Goal: Browse casually: Explore the website without a specific task or goal

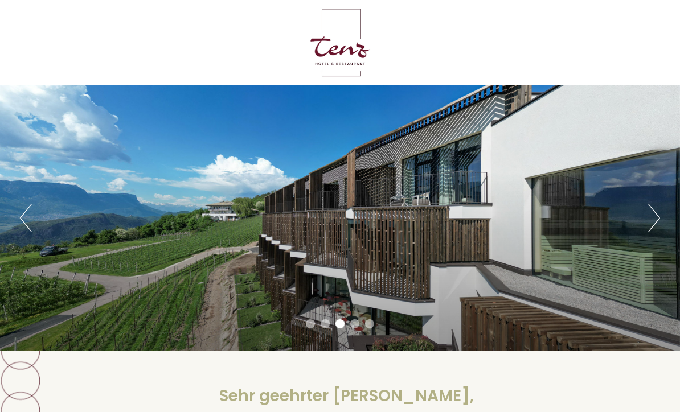
click at [653, 213] on button "Next" at bounding box center [654, 218] width 12 height 28
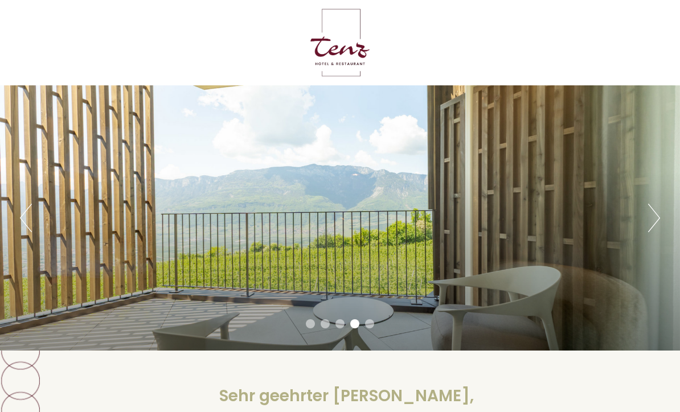
click at [651, 222] on button "Next" at bounding box center [654, 218] width 12 height 28
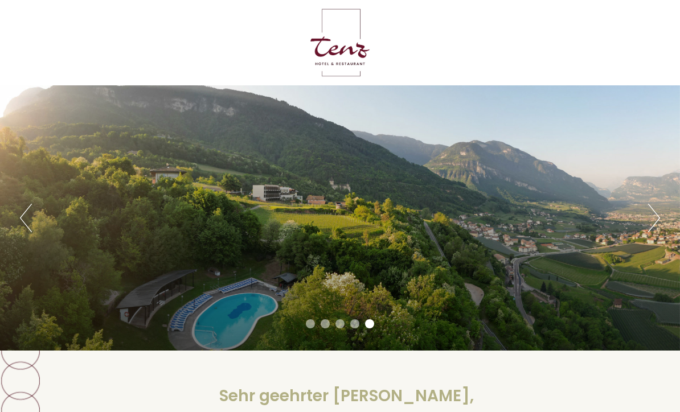
click at [644, 232] on div "Previous Next 1 2 3 4 5" at bounding box center [340, 217] width 680 height 265
click at [640, 231] on div "Previous Next 1 2 3 4 5" at bounding box center [340, 217] width 680 height 265
click at [642, 232] on div "Previous Next 1 2 3 4 5" at bounding box center [340, 217] width 680 height 265
click at [655, 220] on button "Next" at bounding box center [654, 218] width 12 height 28
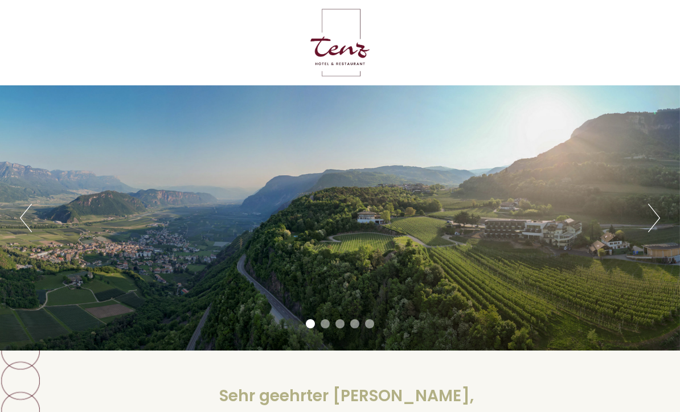
click at [651, 223] on button "Next" at bounding box center [654, 218] width 12 height 28
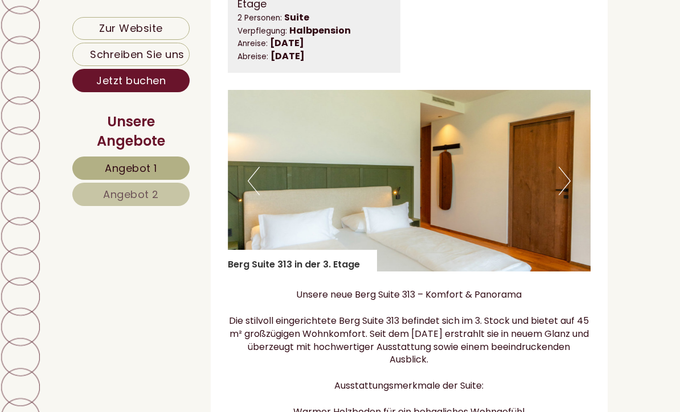
scroll to position [4048, 0]
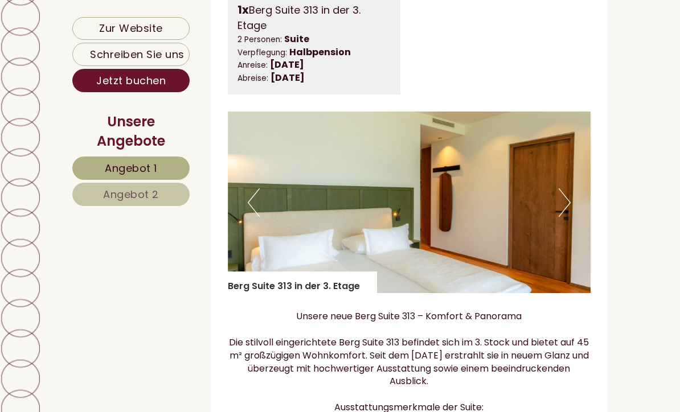
click at [560, 230] on img at bounding box center [409, 203] width 363 height 182
click at [569, 217] on button "Next" at bounding box center [565, 202] width 12 height 28
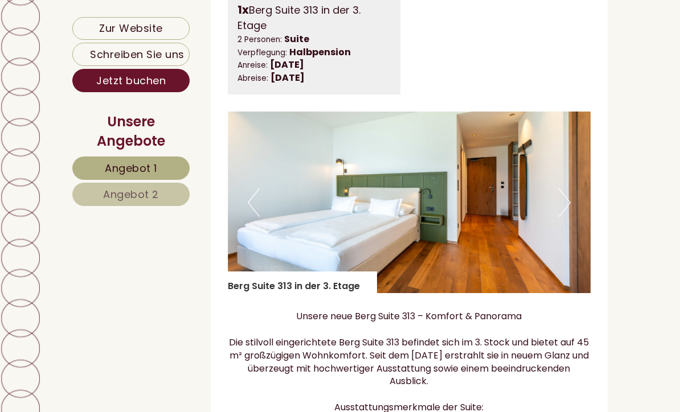
click at [567, 216] on button "Next" at bounding box center [565, 202] width 12 height 28
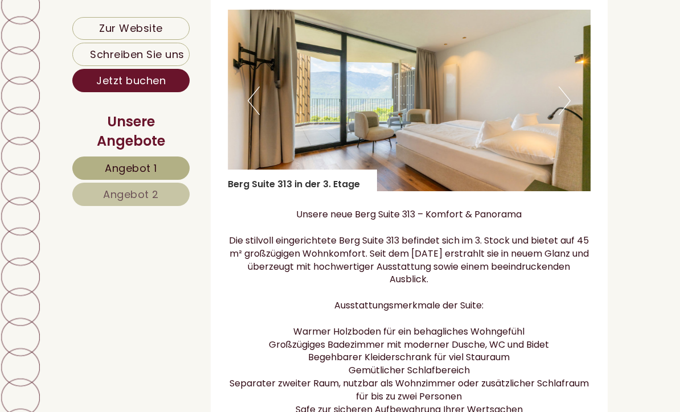
scroll to position [4151, 0]
click at [559, 114] on button "Next" at bounding box center [565, 100] width 12 height 28
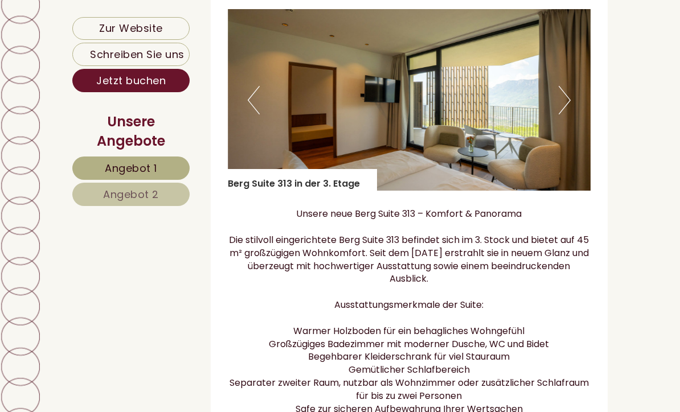
click at [563, 114] on button "Next" at bounding box center [565, 100] width 12 height 28
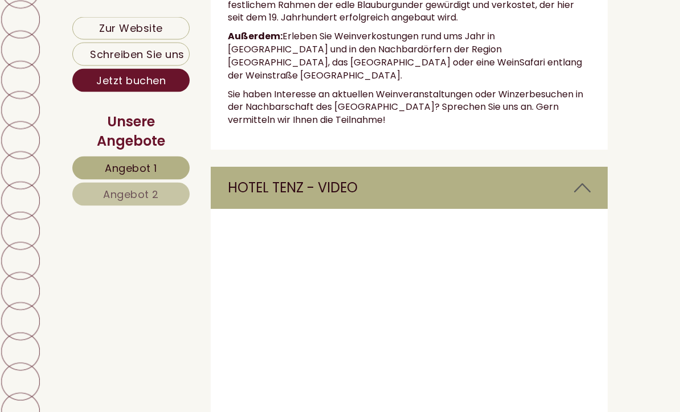
scroll to position [5525, 0]
click at [583, 178] on icon at bounding box center [582, 187] width 17 height 19
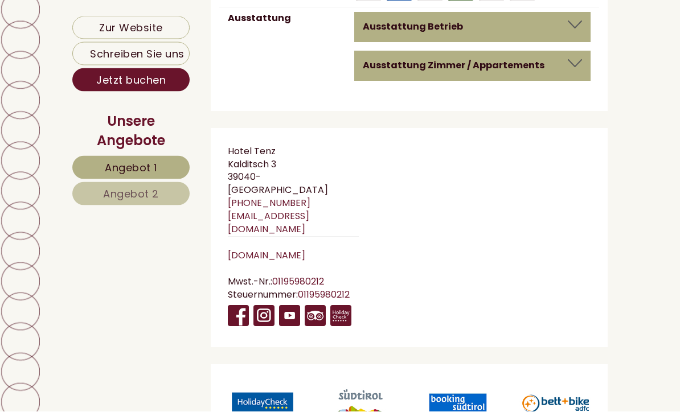
scroll to position [7648, 0]
